Goal: Information Seeking & Learning: Learn about a topic

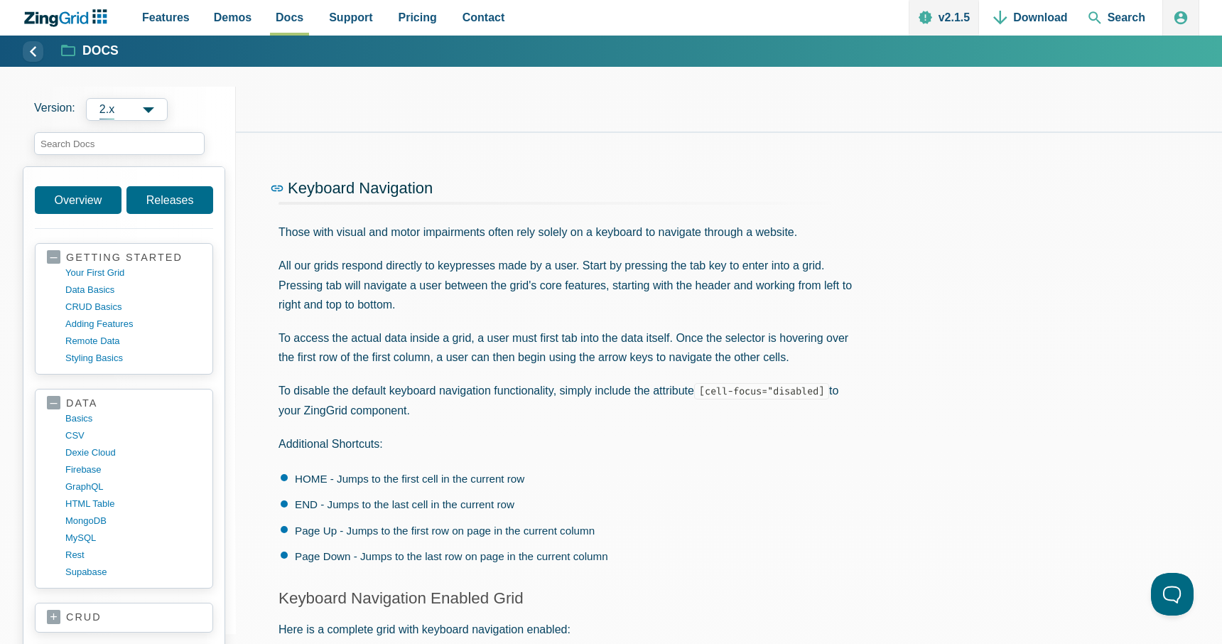
drag, startPoint x: 7, startPoint y: 16, endPoint x: 342, endPoint y: 182, distance: 374.2
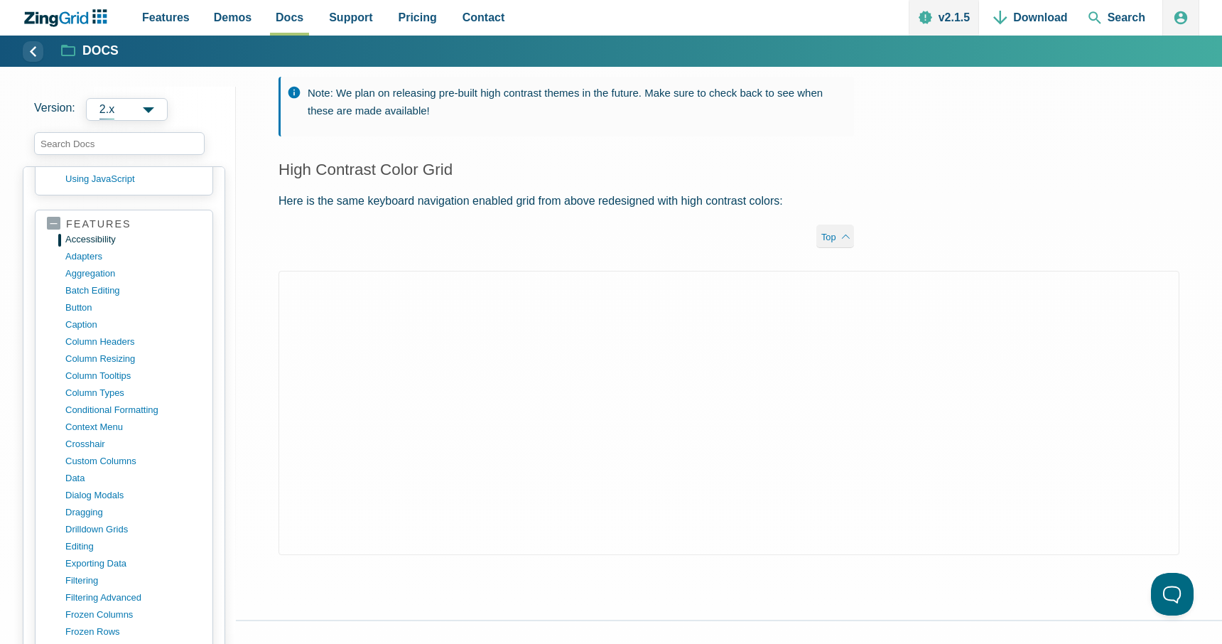
scroll to position [659, 0]
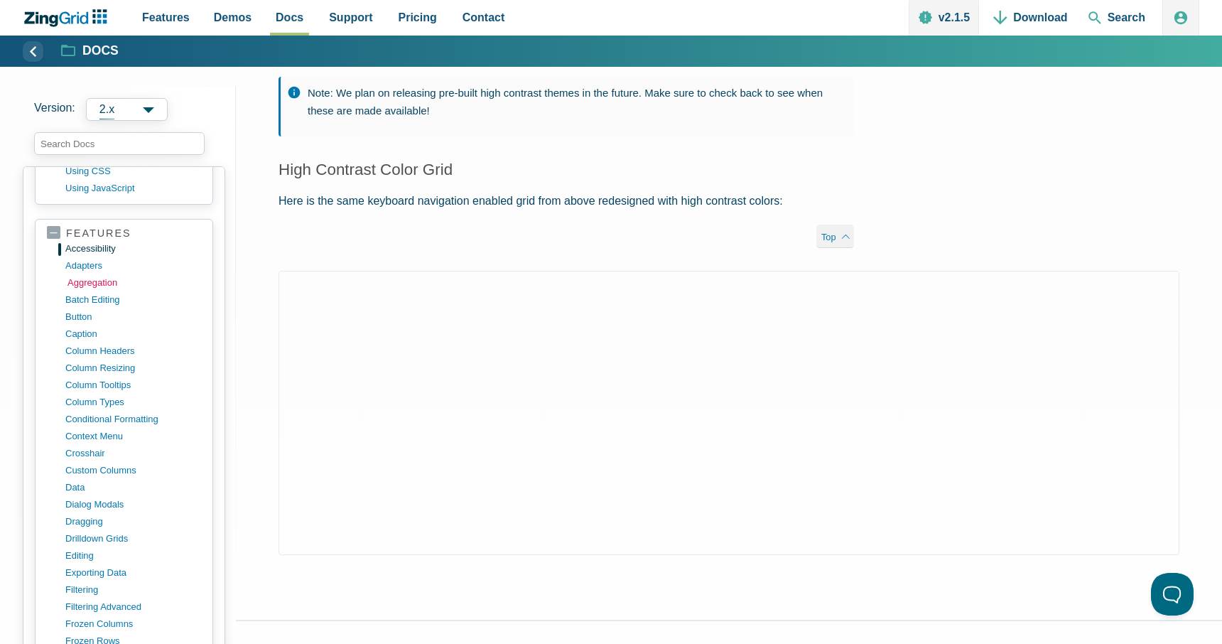
click at [90, 283] on link "aggregation" at bounding box center [135, 282] width 136 height 17
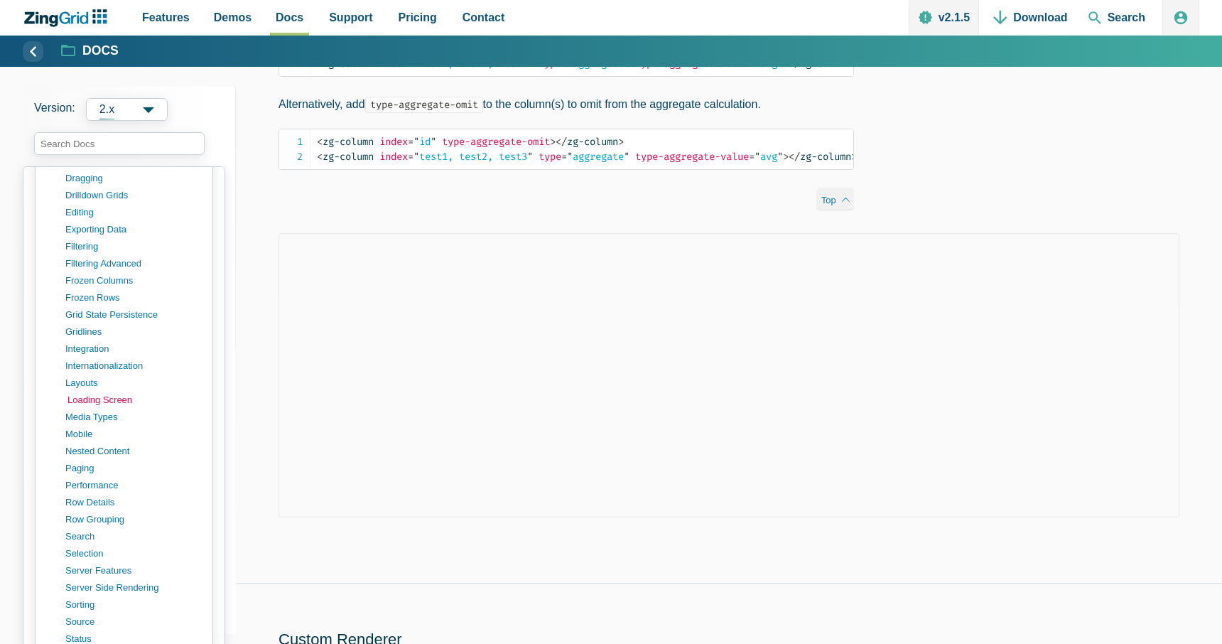
scroll to position [1027, 0]
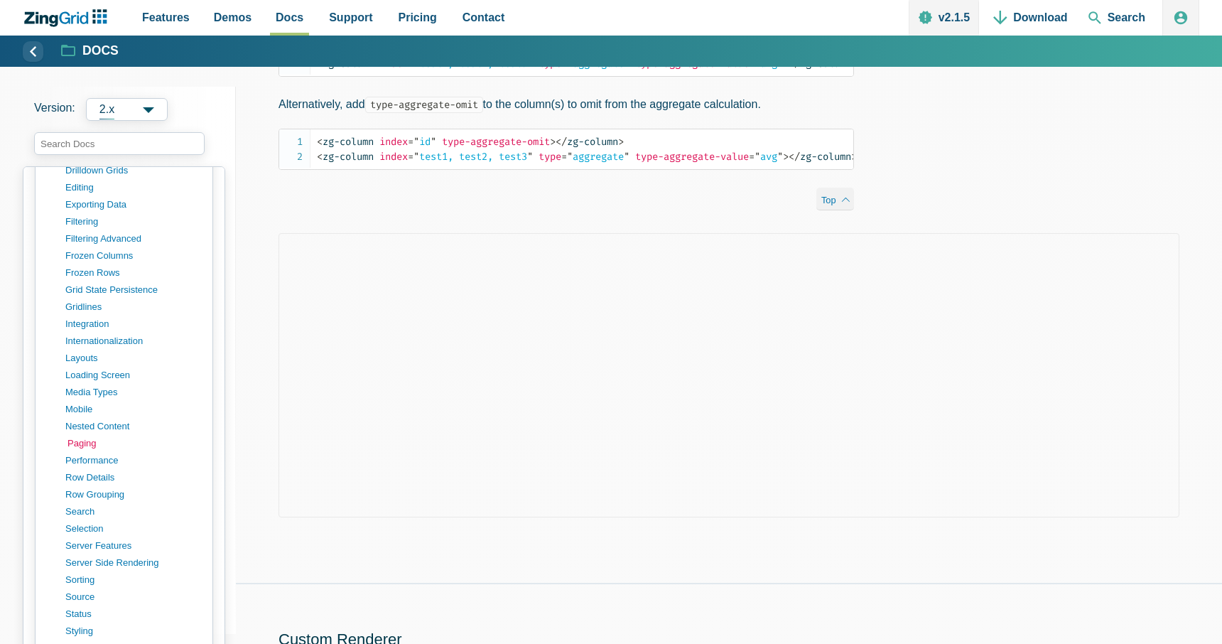
click at [80, 447] on link "paging" at bounding box center [135, 443] width 136 height 17
